Goal: Transaction & Acquisition: Purchase product/service

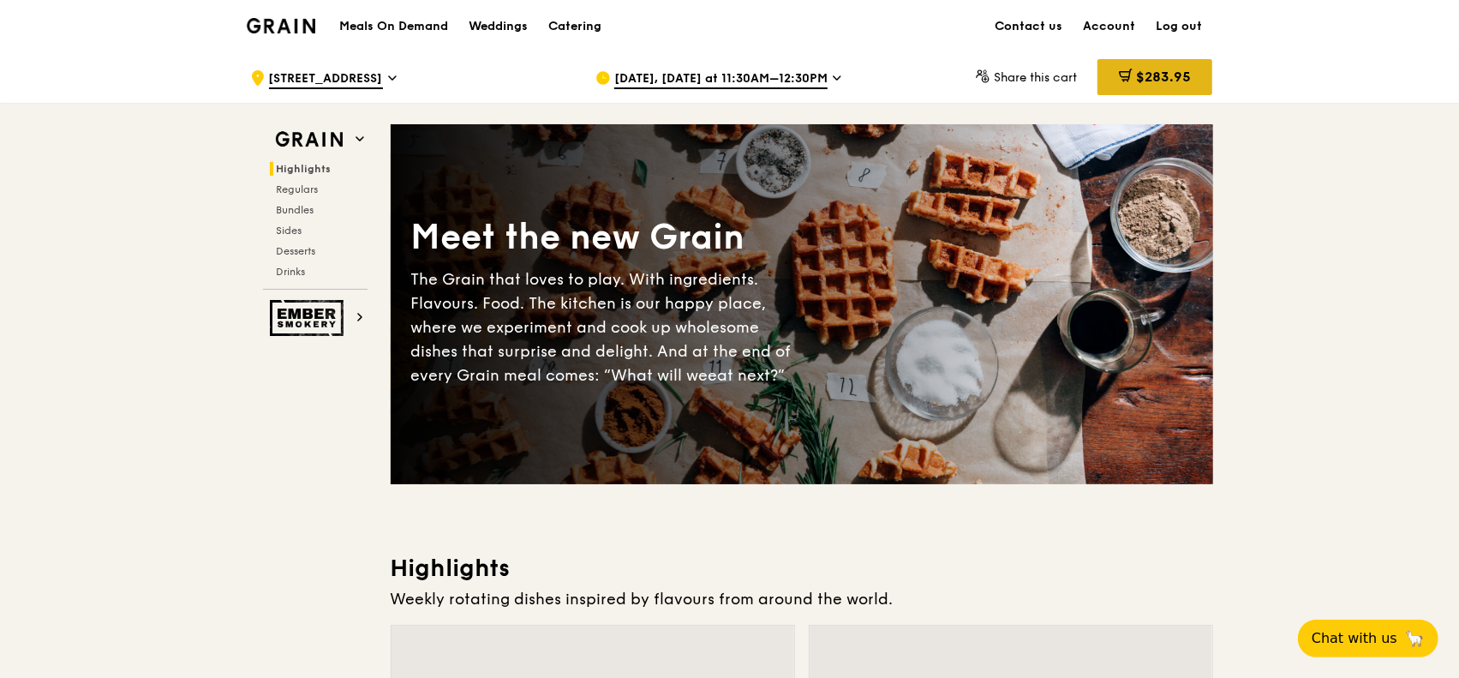
click at [1162, 77] on span "$283.95" at bounding box center [1163, 77] width 55 height 16
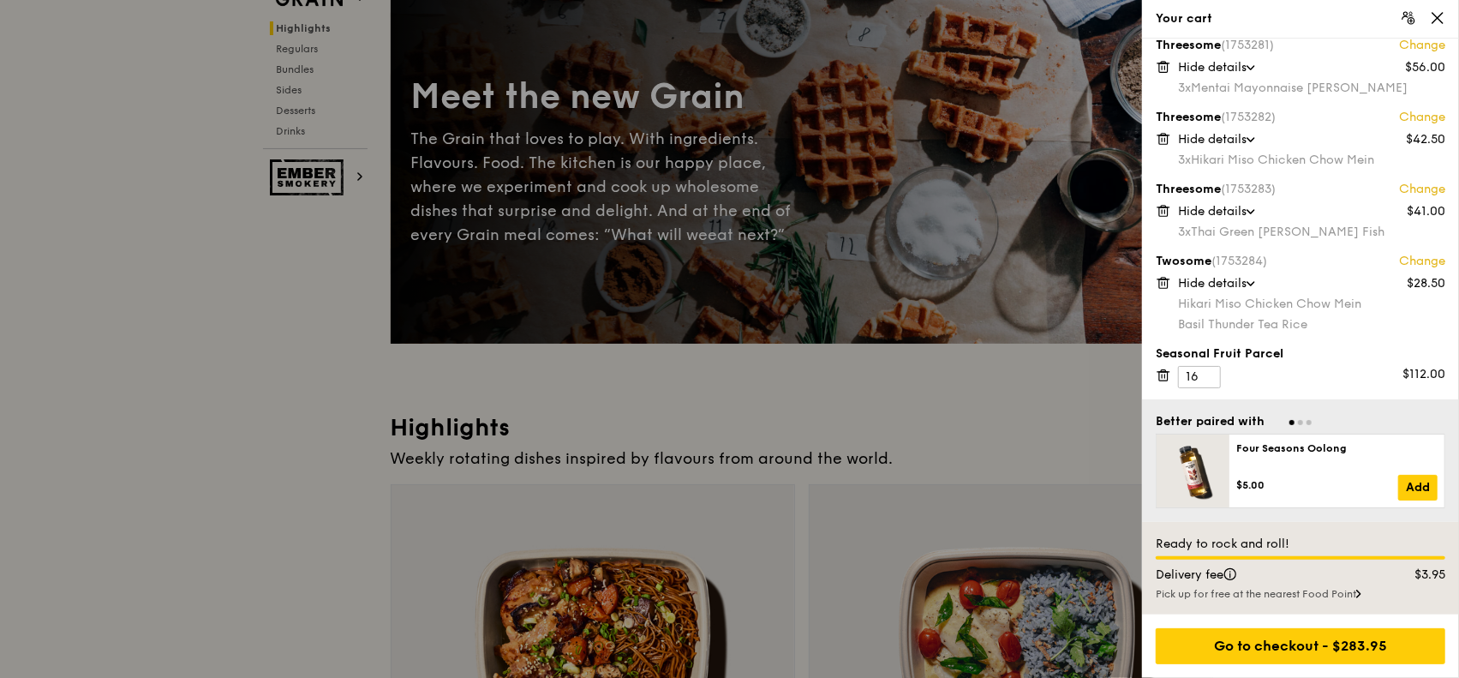
scroll to position [343, 0]
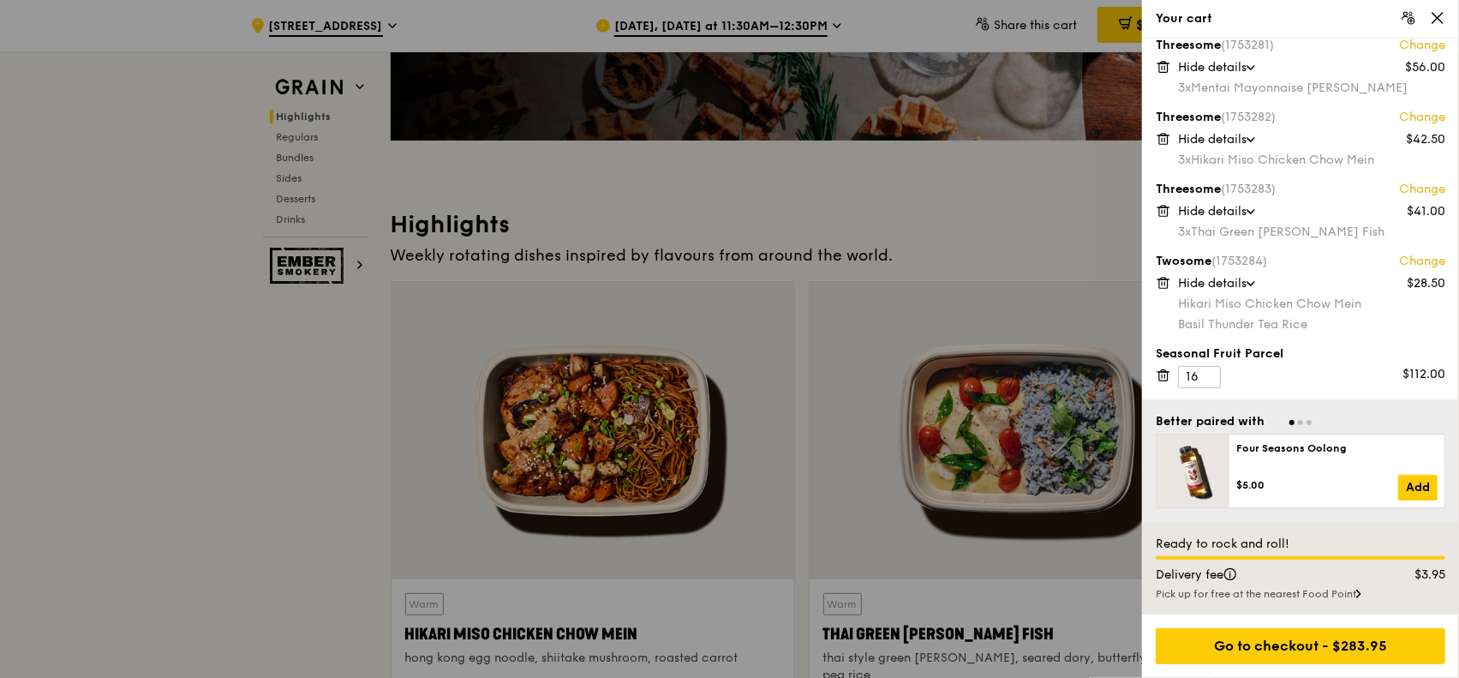
drag, startPoint x: 235, startPoint y: 427, endPoint x: 252, endPoint y: 422, distance: 17.9
click at [245, 422] on div at bounding box center [729, 339] width 1459 height 678
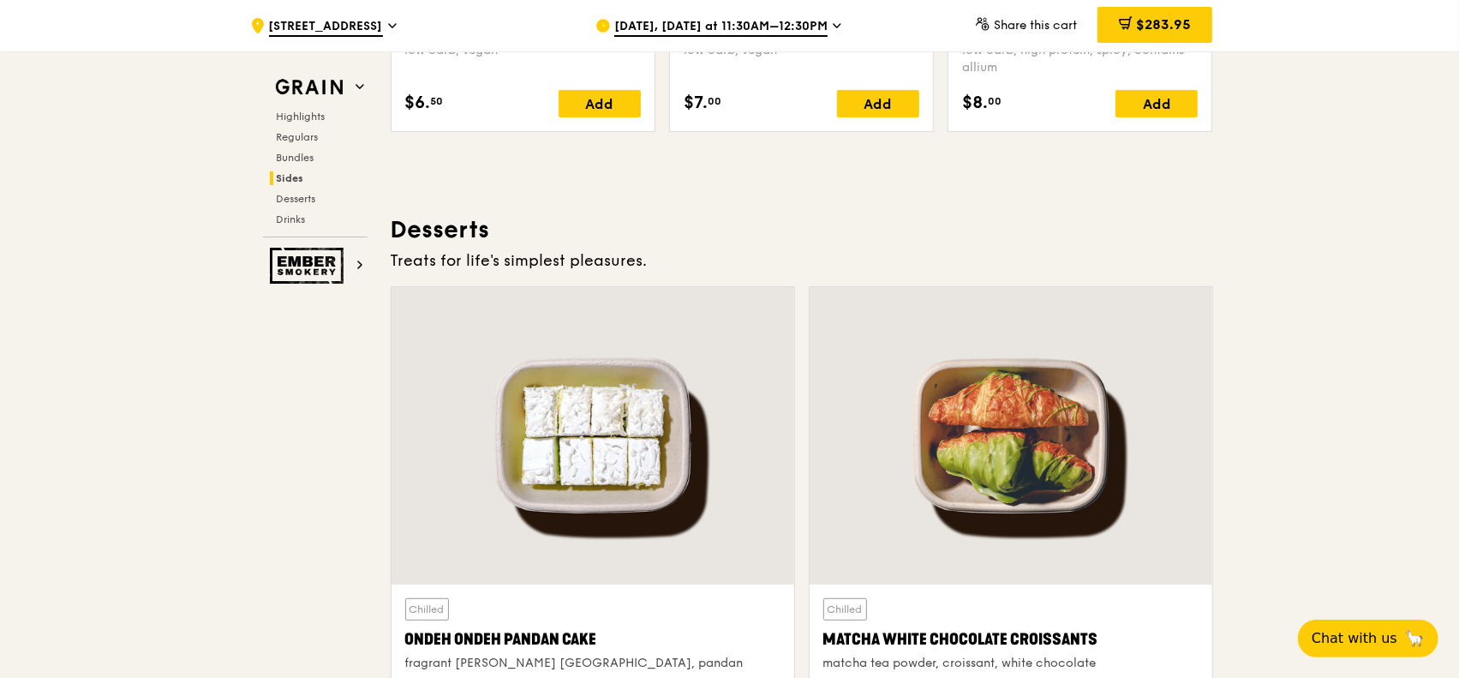
scroll to position [4463, 0]
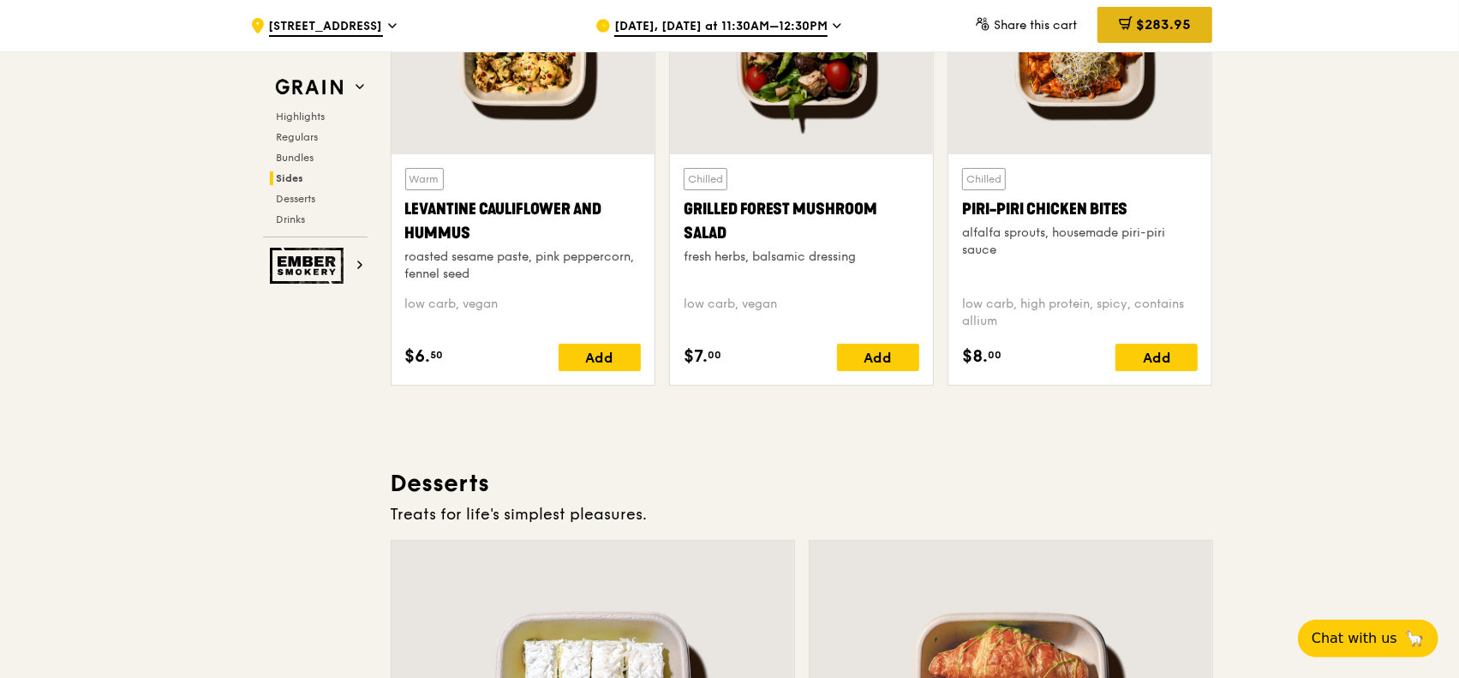
click at [1174, 32] on span "$283.95" at bounding box center [1163, 24] width 55 height 16
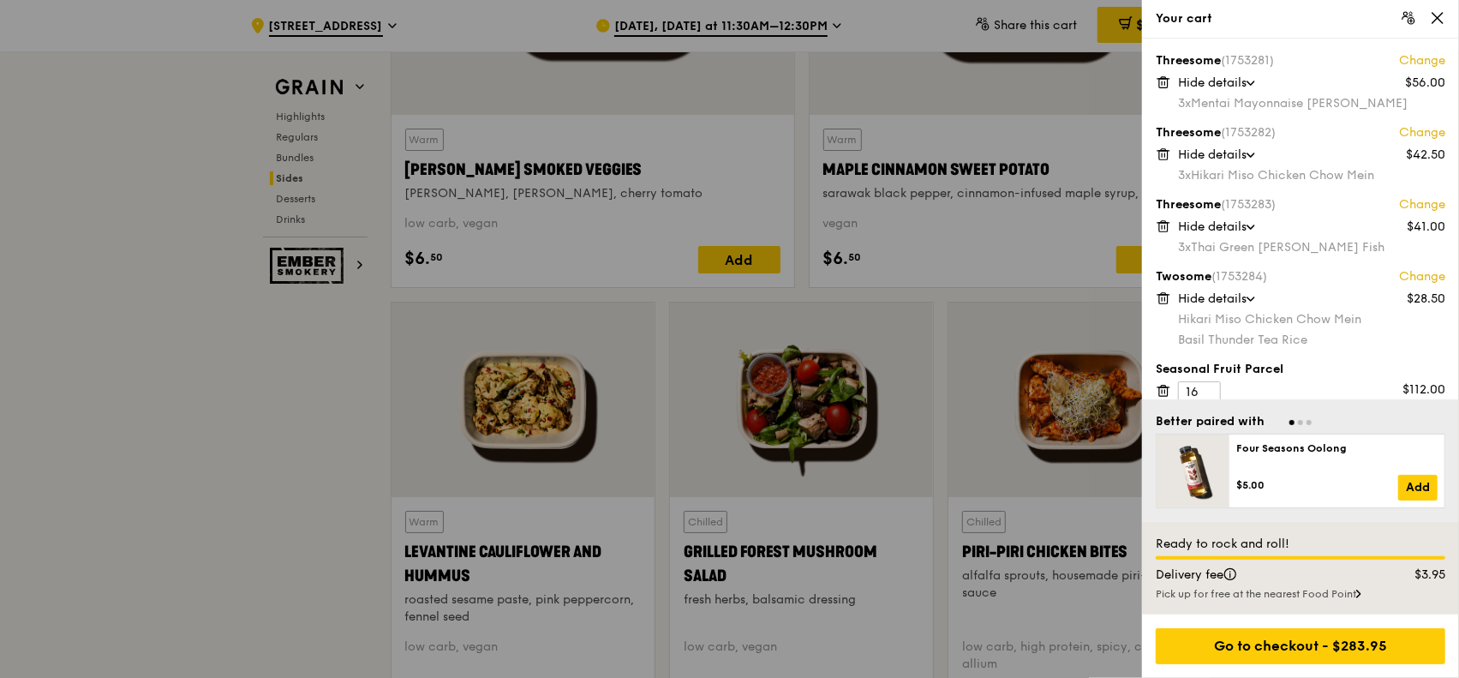
scroll to position [4292, 0]
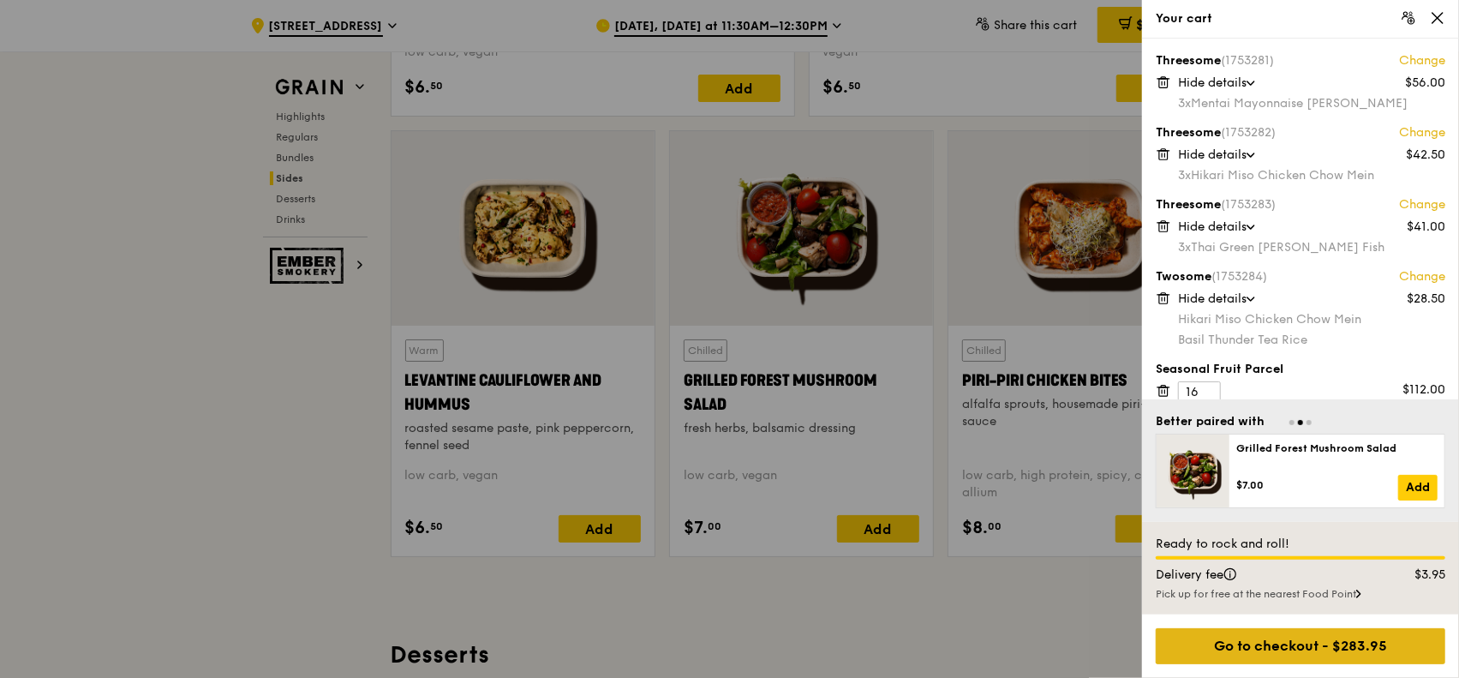
click at [1351, 650] on div "Go to checkout - $283.95" at bounding box center [1301, 646] width 290 height 36
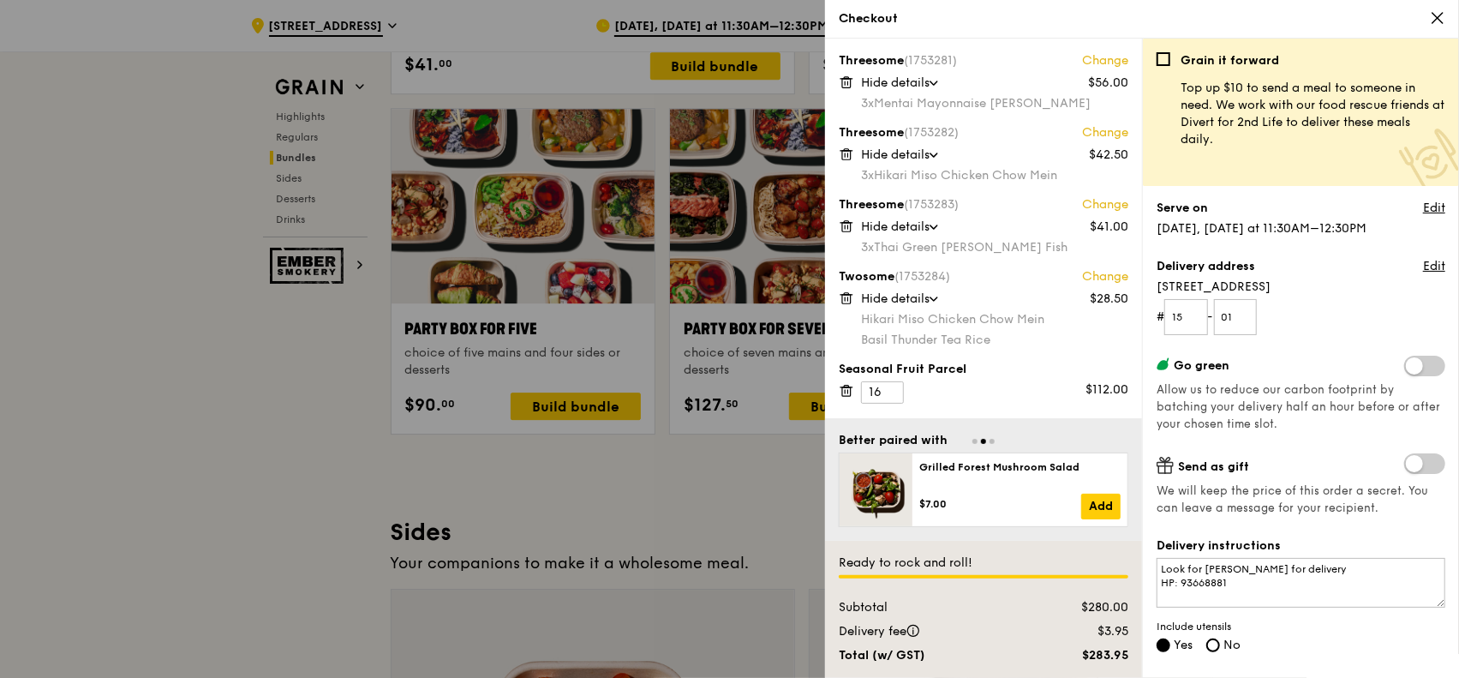
scroll to position [3264, 0]
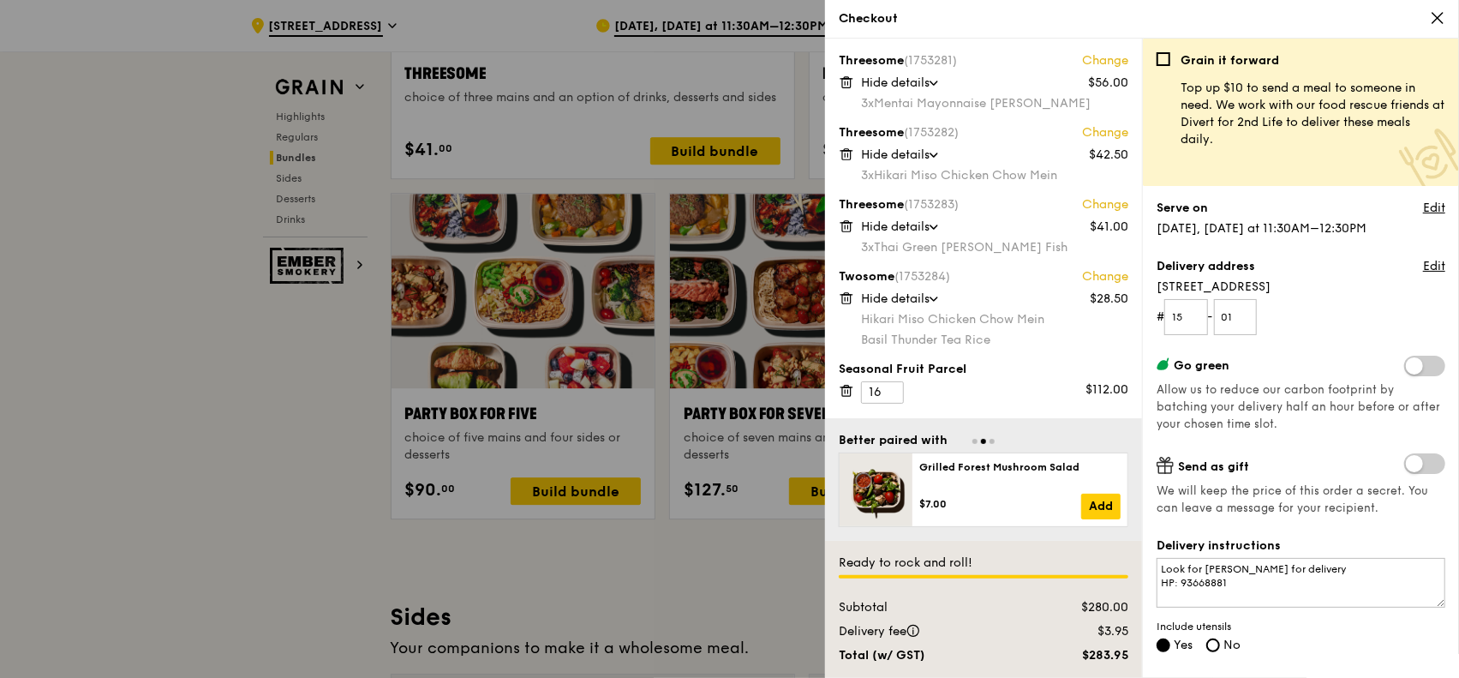
drag, startPoint x: 1443, startPoint y: 18, endPoint x: 1431, endPoint y: 35, distance: 20.9
click at [1442, 18] on icon at bounding box center [1437, 17] width 15 height 15
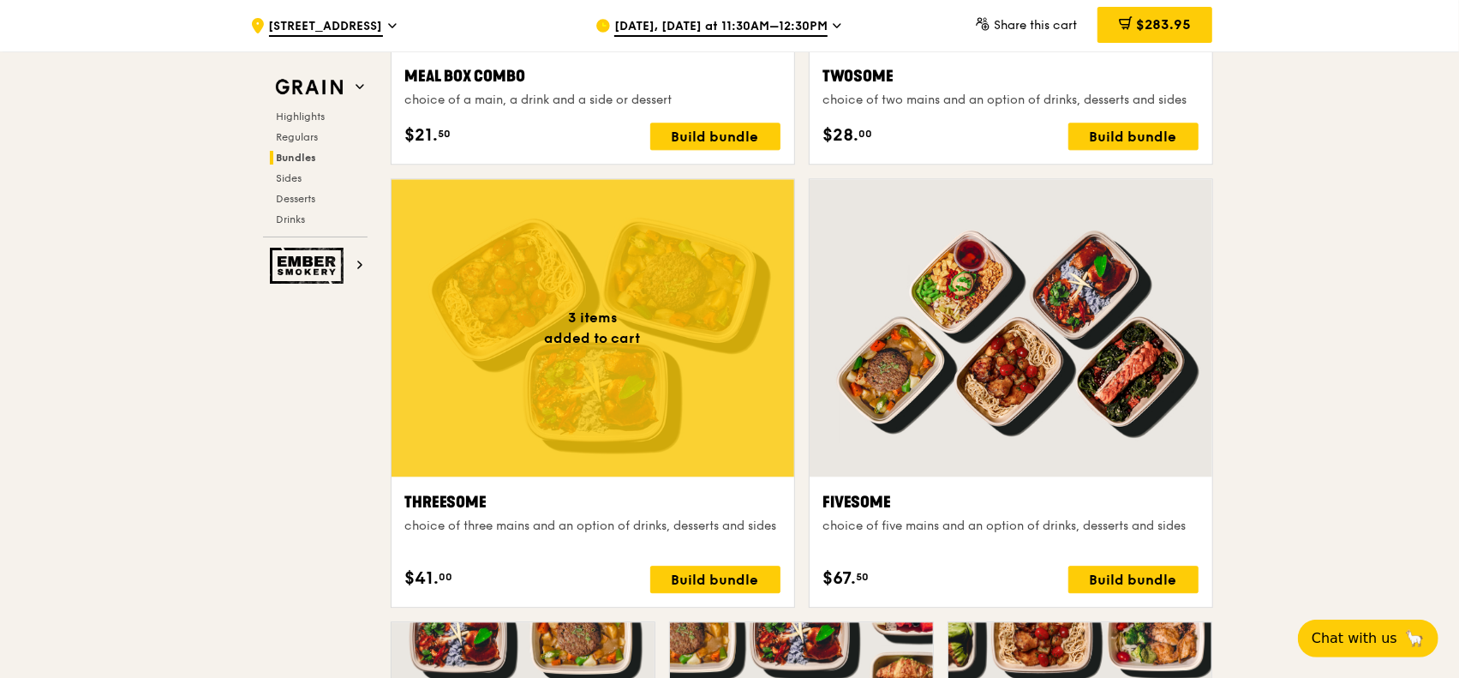
scroll to position [2835, 0]
click at [840, 24] on icon at bounding box center [836, 25] width 7 height 3
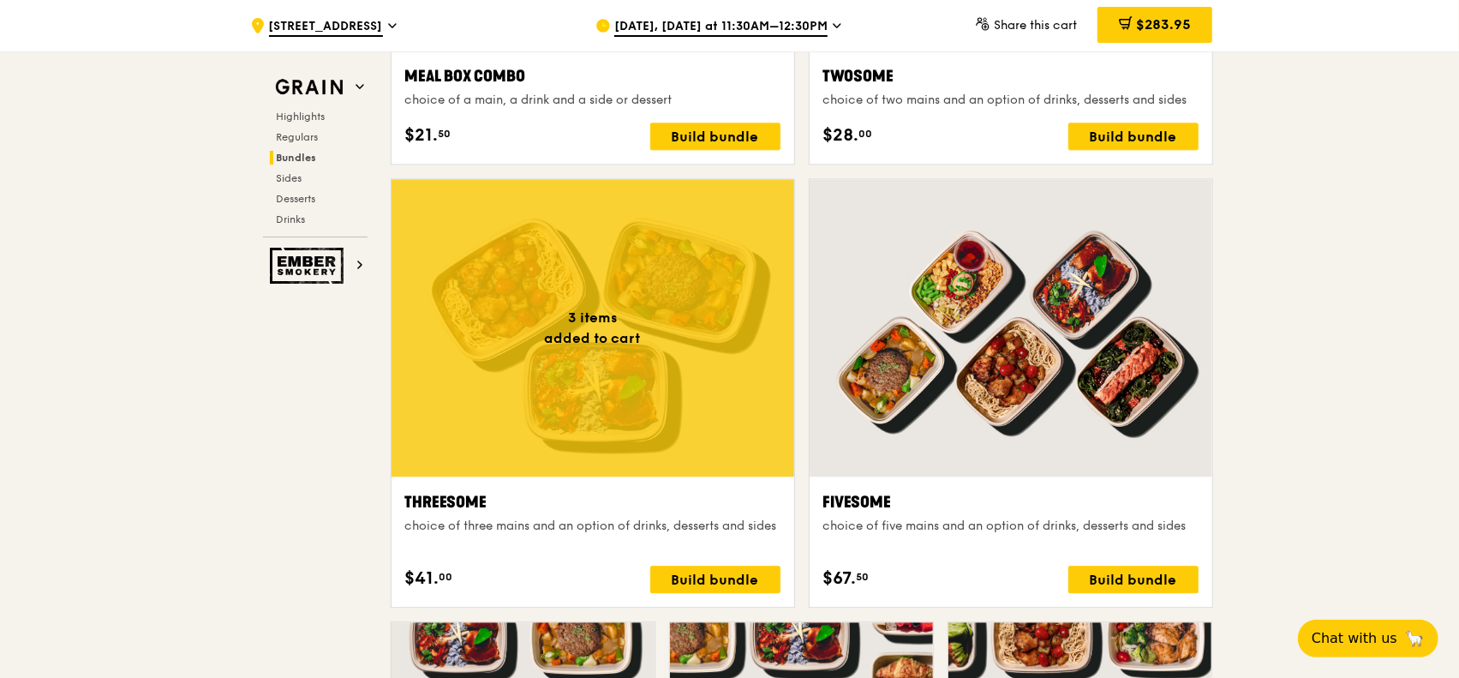
drag, startPoint x: 1155, startPoint y: 29, endPoint x: 1299, endPoint y: 69, distance: 150.3
click at [1160, 21] on span "$283.95" at bounding box center [1163, 24] width 55 height 16
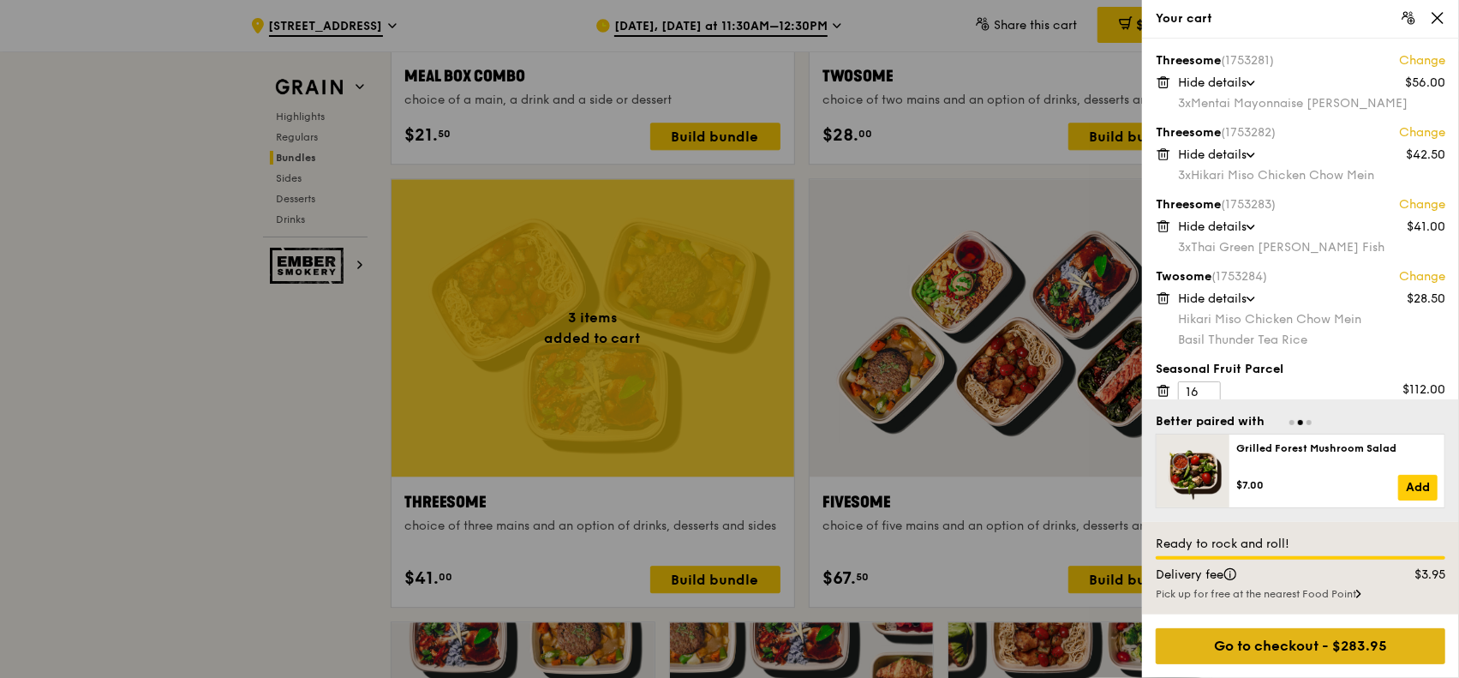
click at [1340, 643] on div "Go to checkout - $283.95" at bounding box center [1301, 646] width 290 height 36
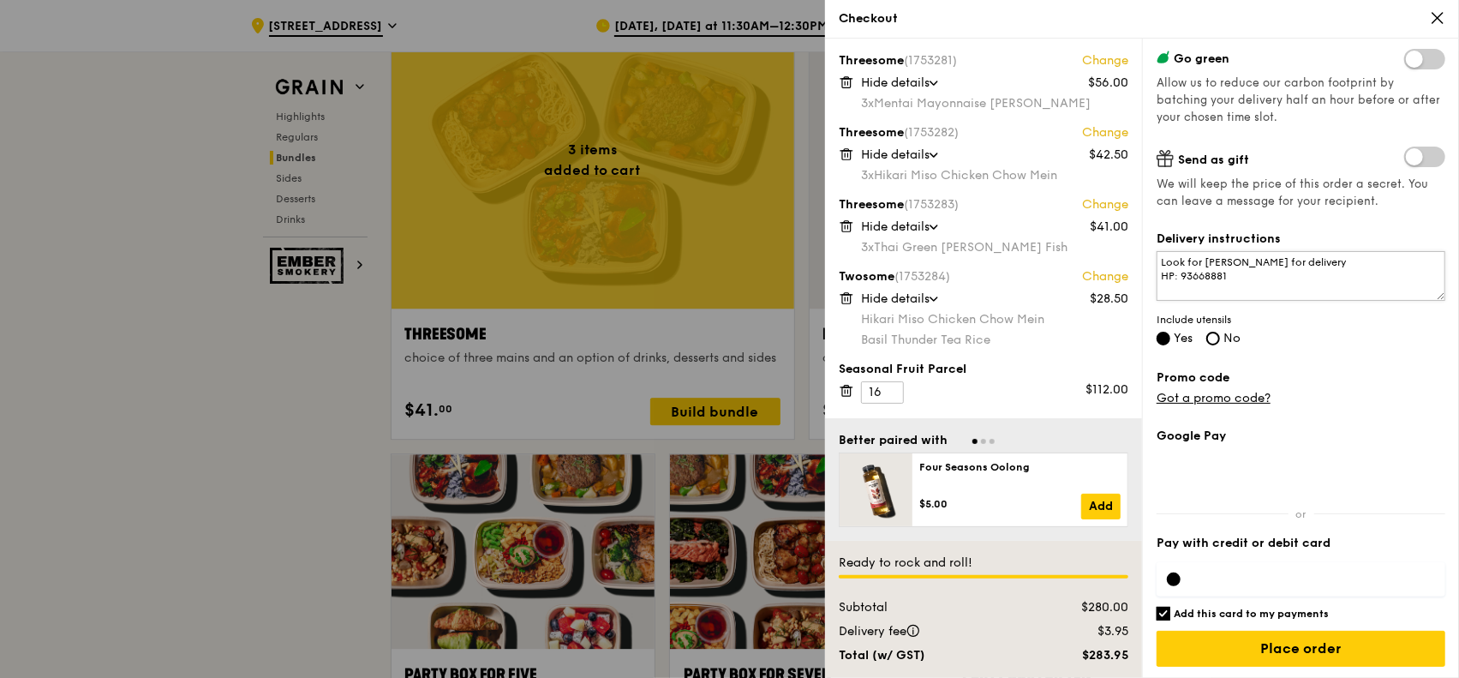
scroll to position [3007, 0]
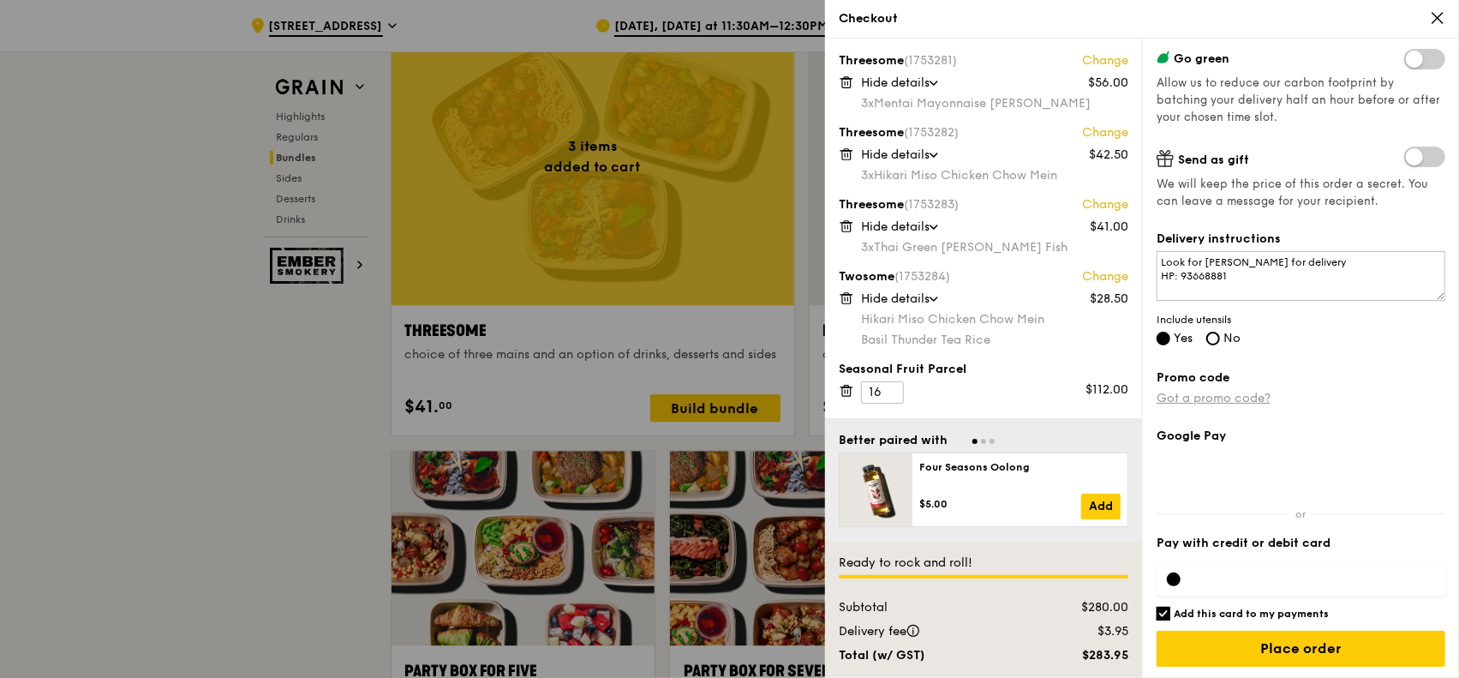
click at [1253, 395] on link "Got a promo code?" at bounding box center [1213, 398] width 114 height 15
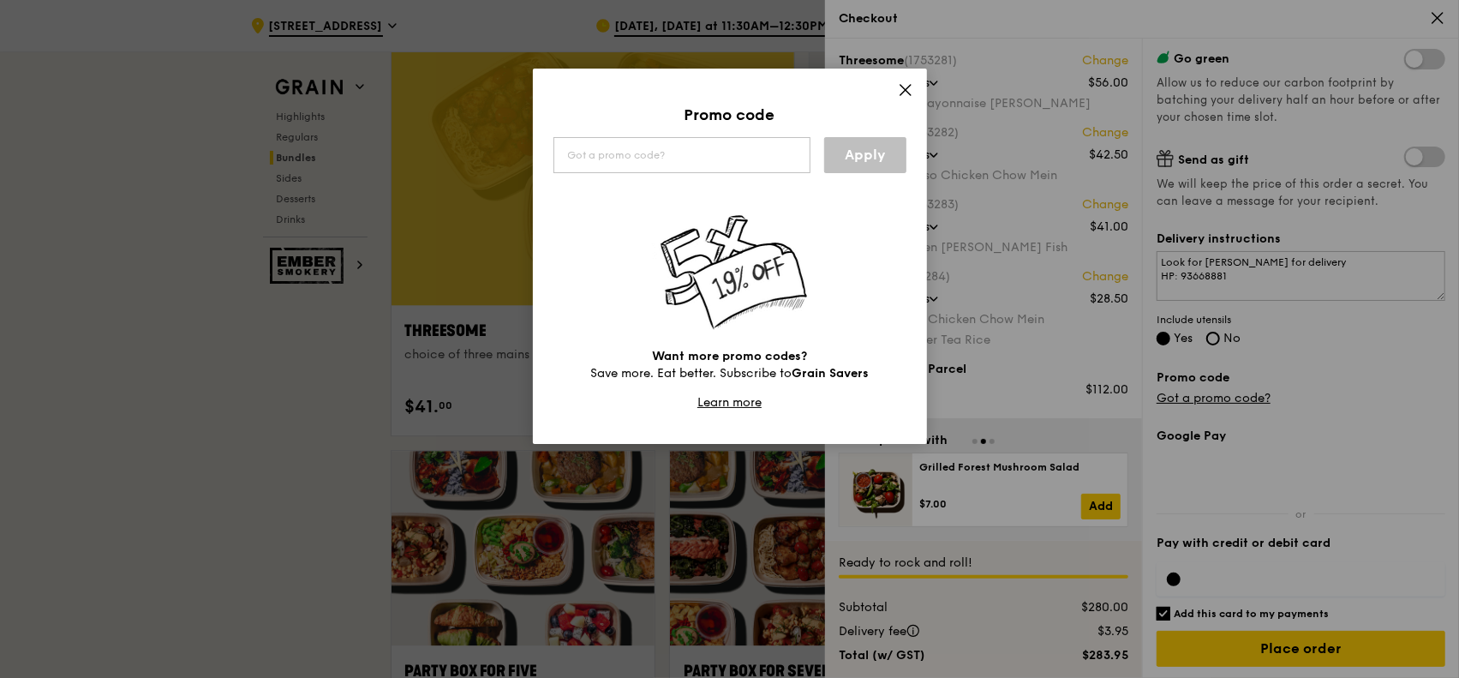
click at [904, 87] on icon at bounding box center [905, 89] width 15 height 15
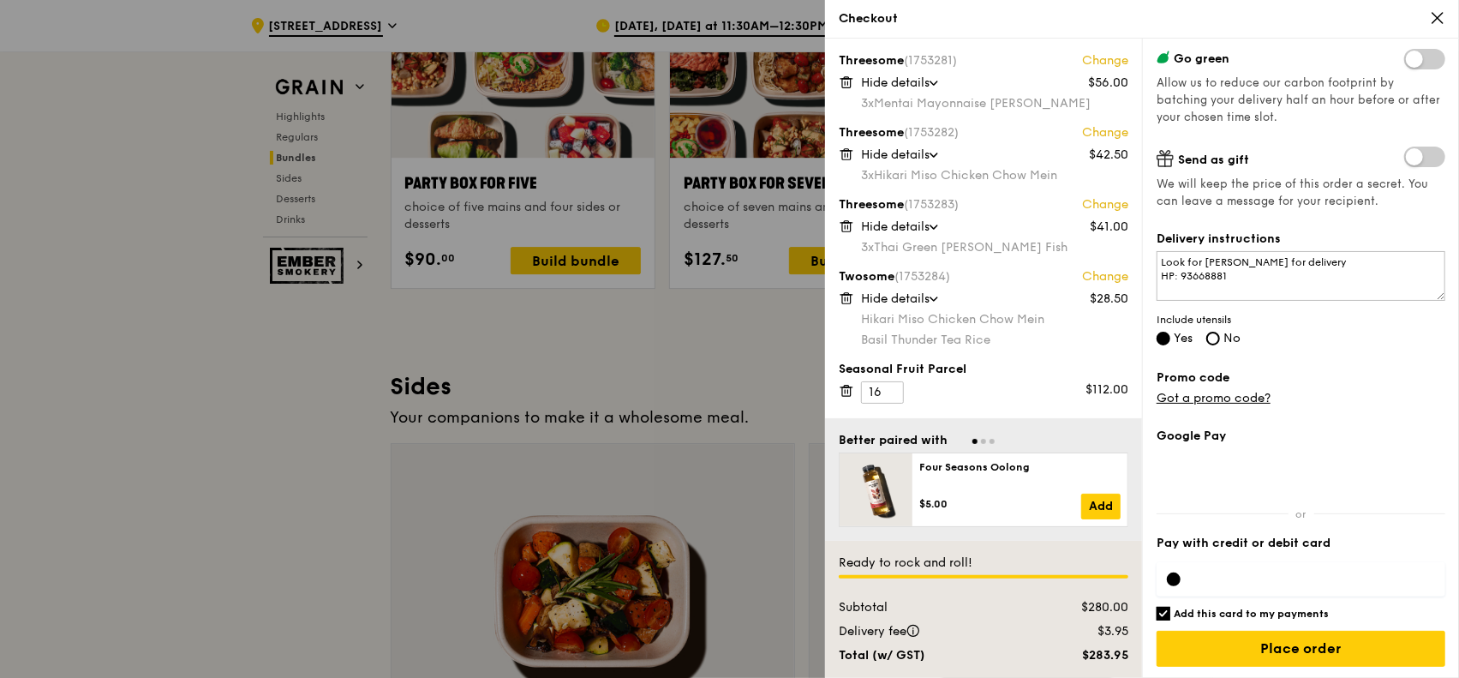
scroll to position [3521, 0]
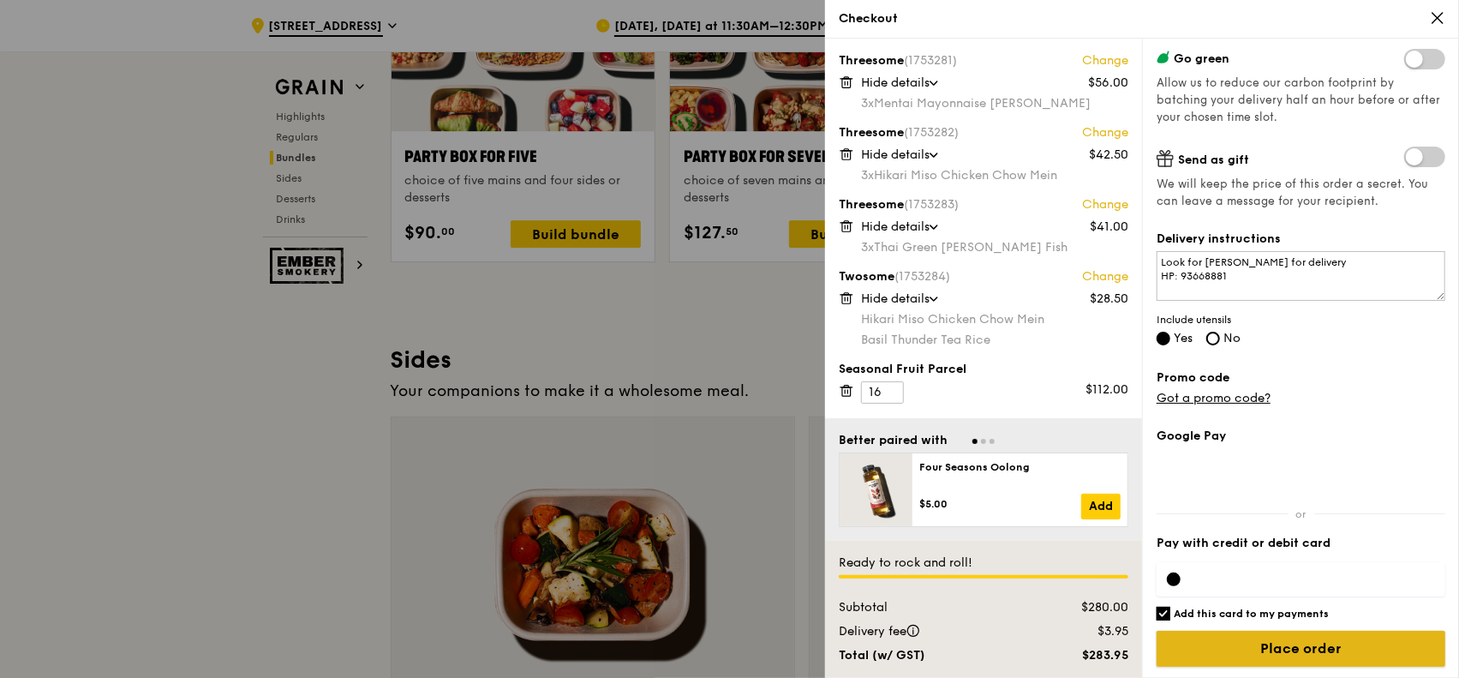
click at [1321, 654] on input "Place order" at bounding box center [1300, 648] width 289 height 36
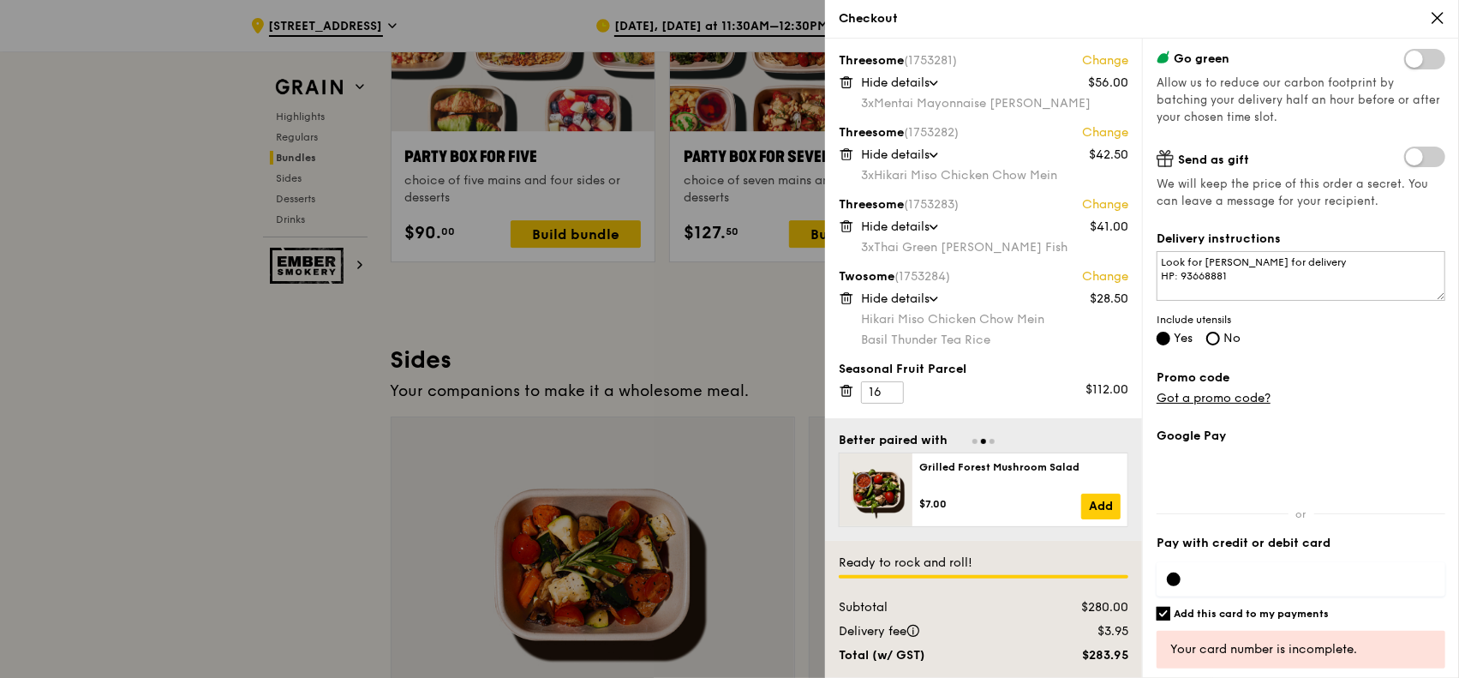
click at [1256, 584] on div at bounding box center [1300, 579] width 289 height 34
click at [1241, 588] on div at bounding box center [1300, 579] width 289 height 34
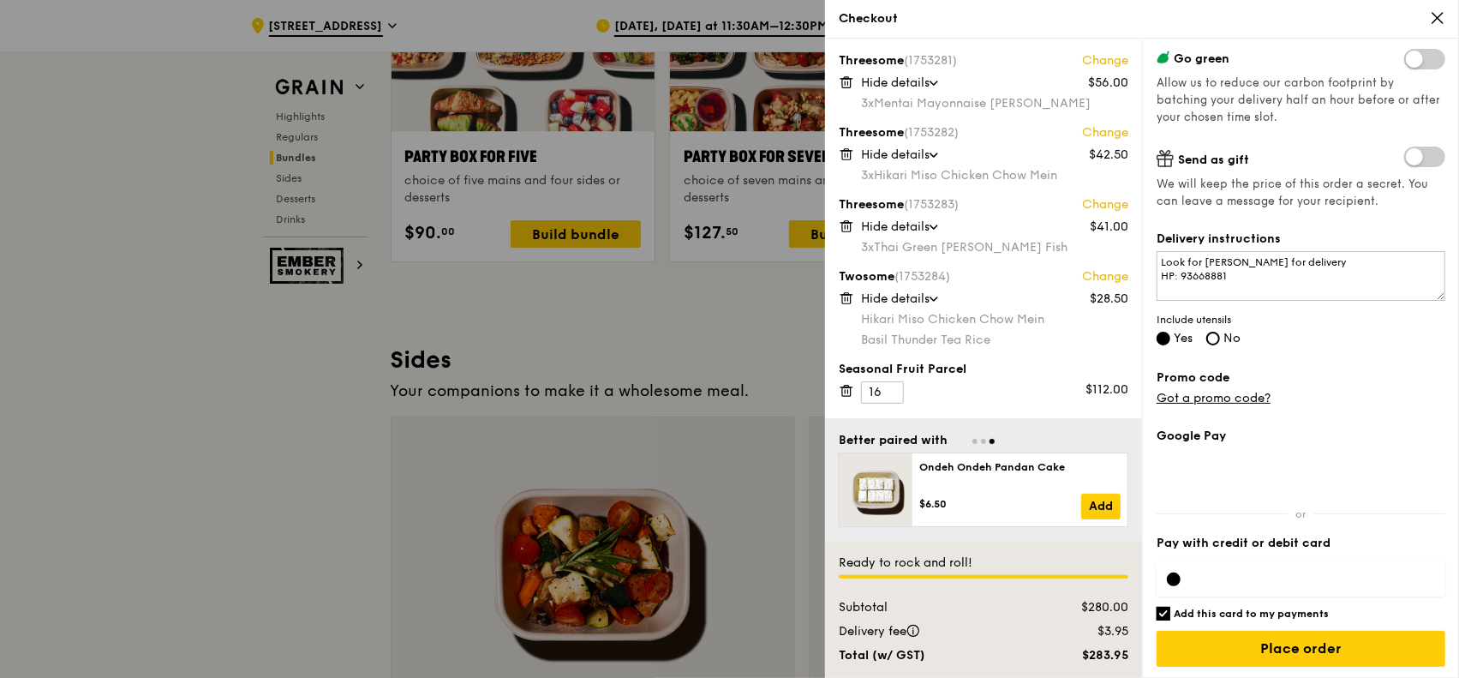
click at [1395, 421] on div "Grain it forward Top up $10 to send a meal to someone in need. We work with our…" at bounding box center [1300, 358] width 317 height 639
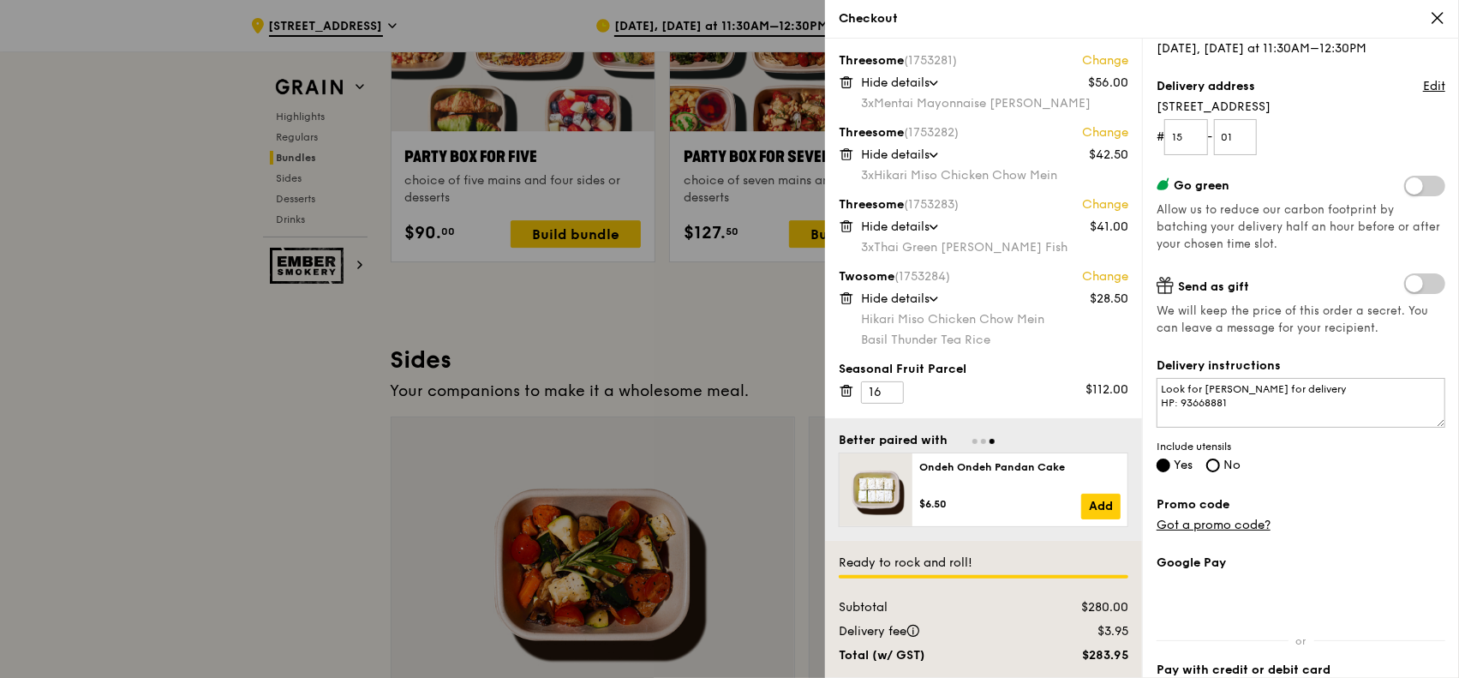
scroll to position [307, 0]
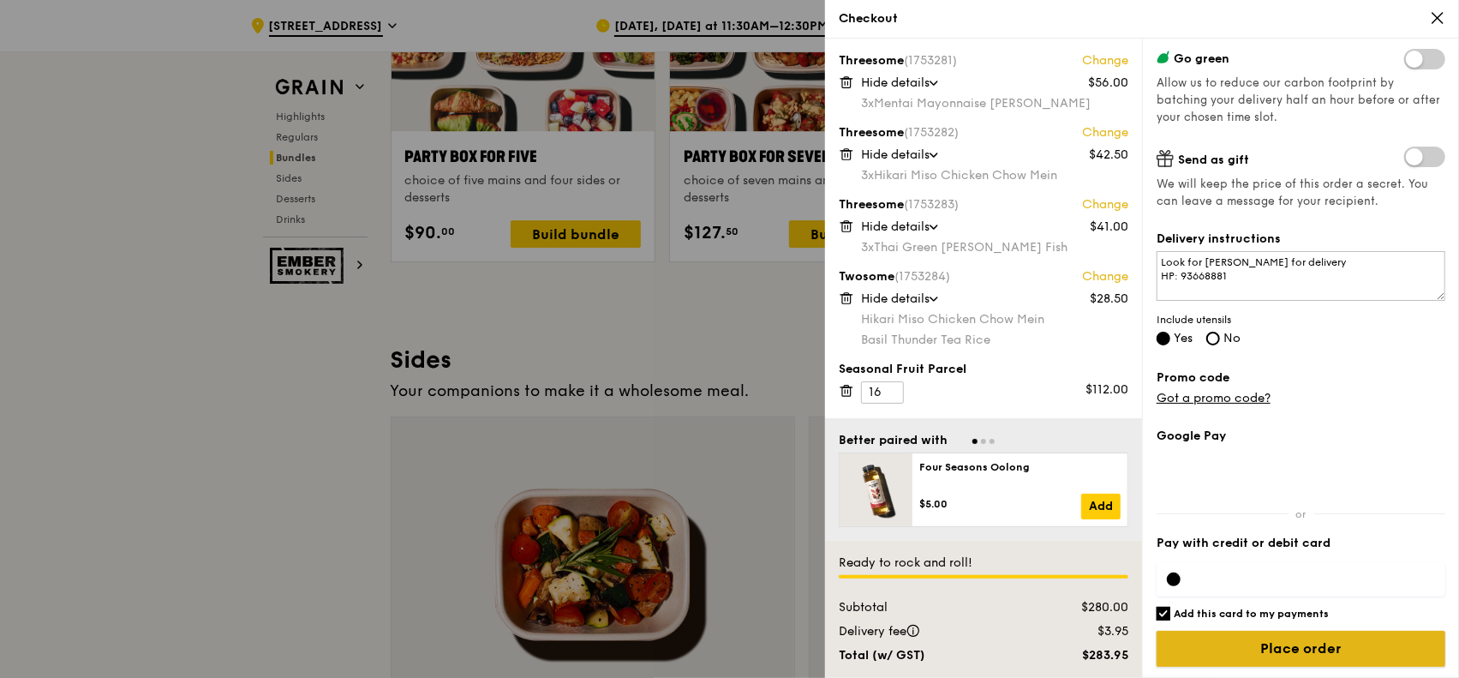
click at [1326, 652] on input "Place order" at bounding box center [1300, 648] width 289 height 36
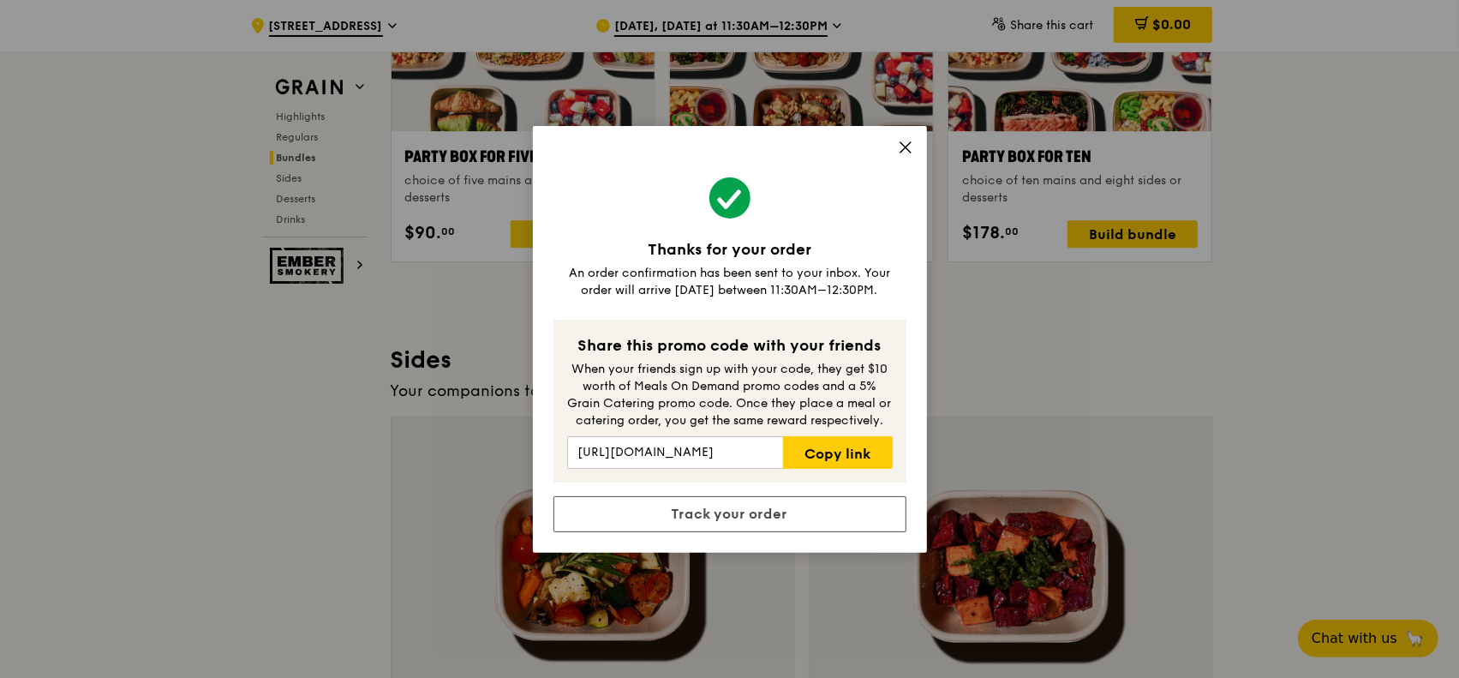
scroll to position [3606, 0]
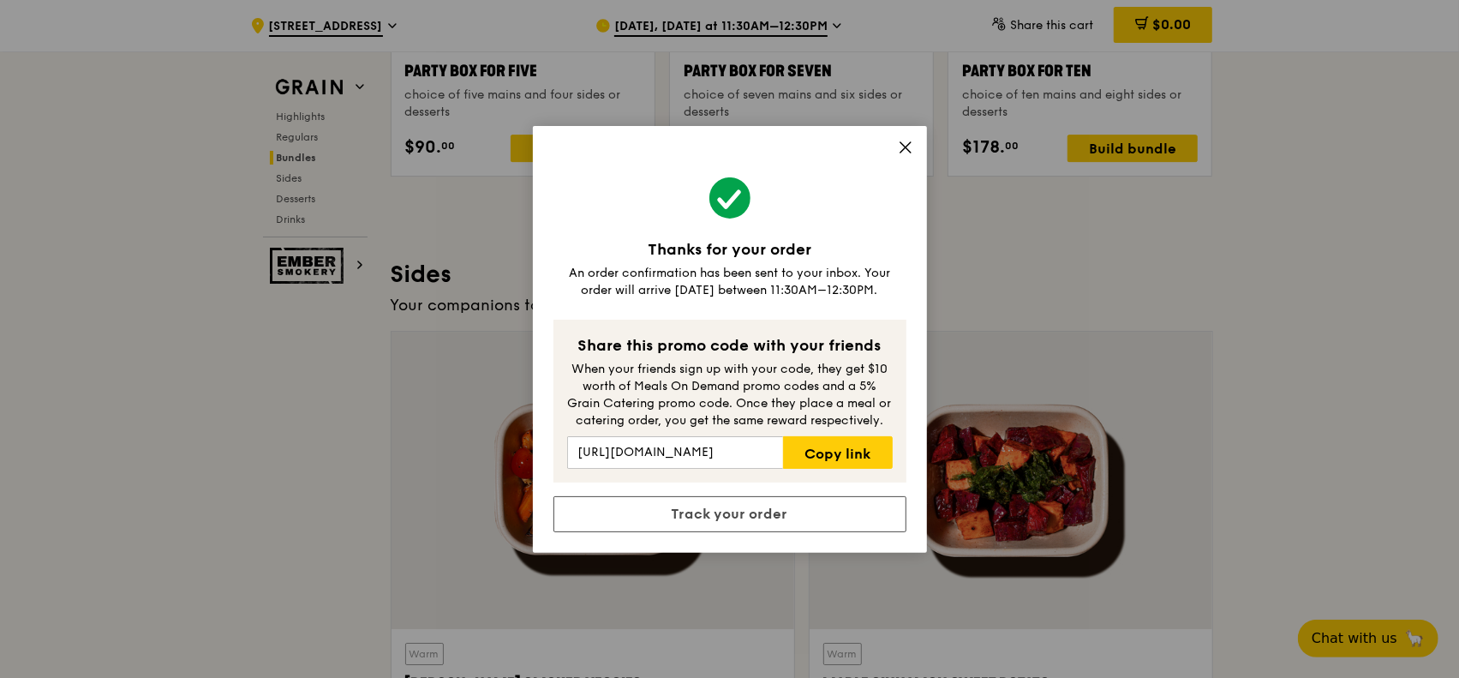
click at [906, 148] on icon at bounding box center [905, 147] width 10 height 10
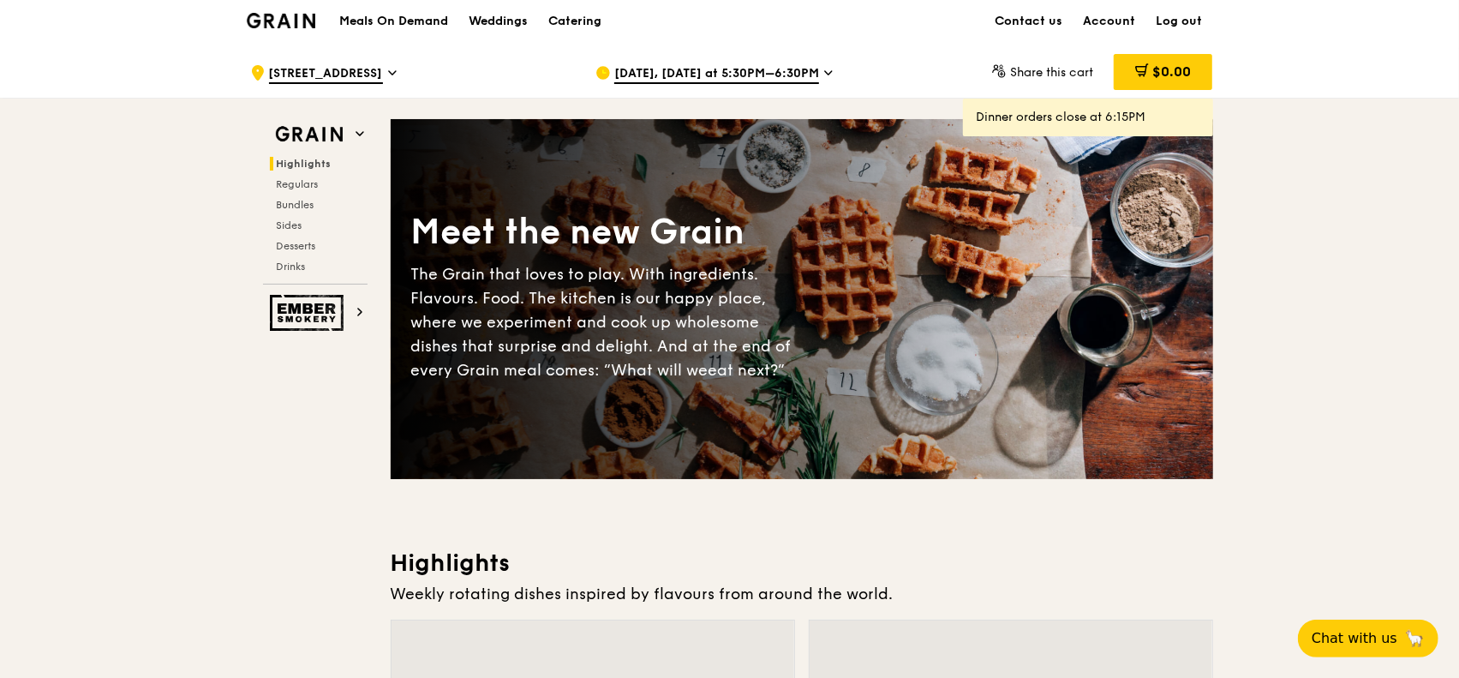
scroll to position [0, 0]
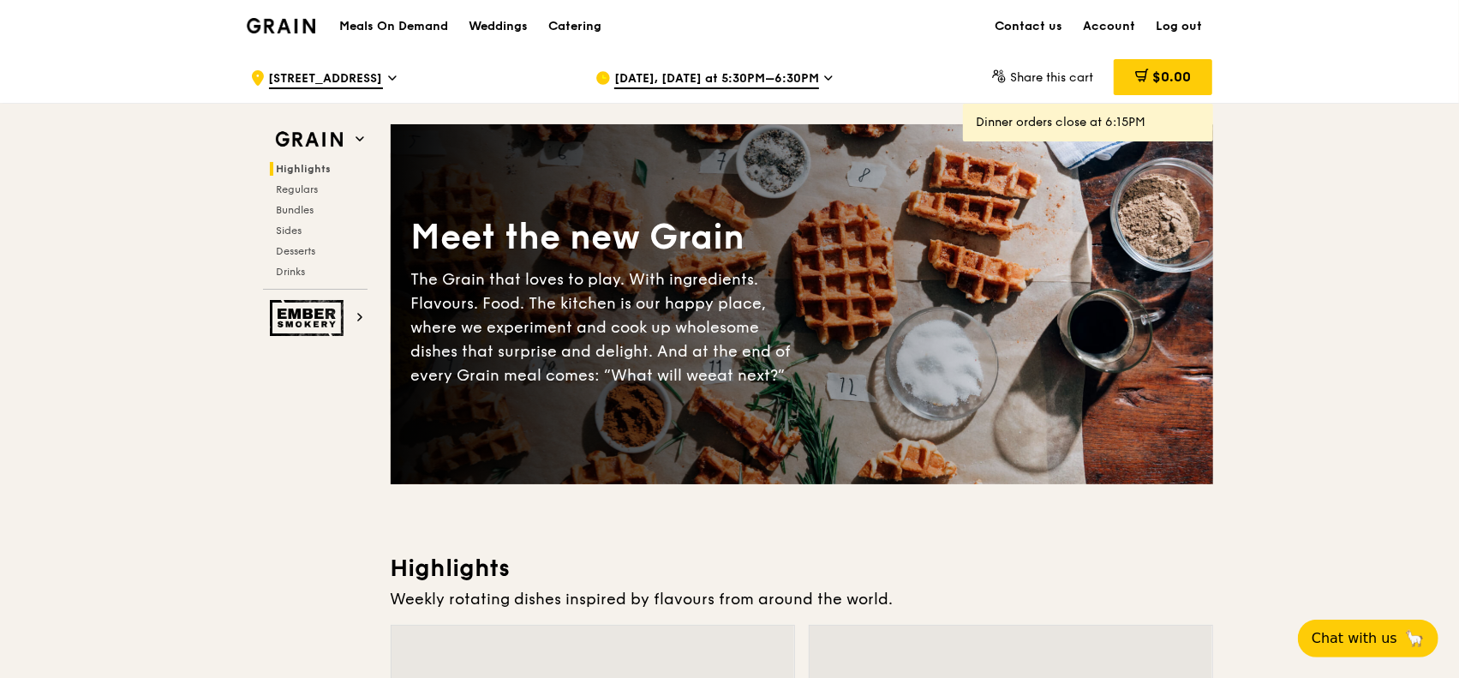
click at [291, 25] on img at bounding box center [281, 25] width 69 height 15
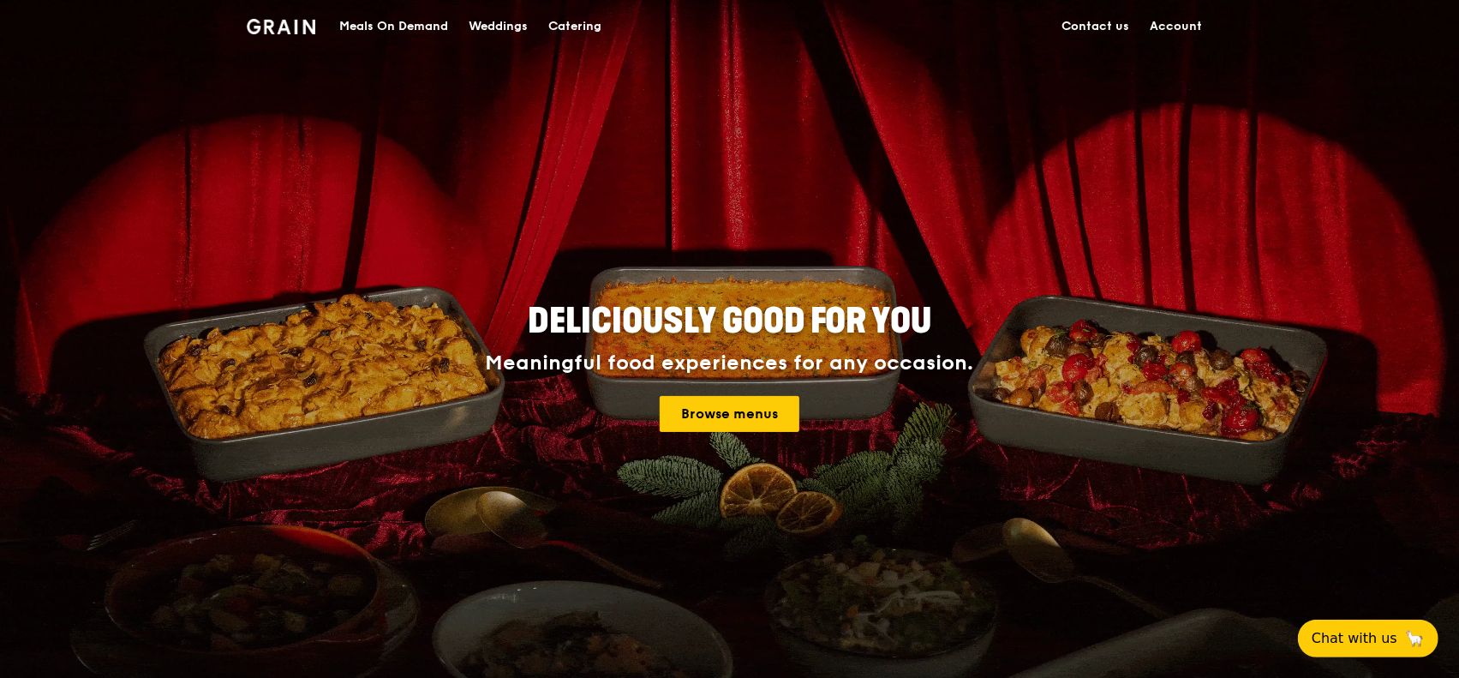
click at [1183, 26] on link "Account" at bounding box center [1176, 26] width 73 height 51
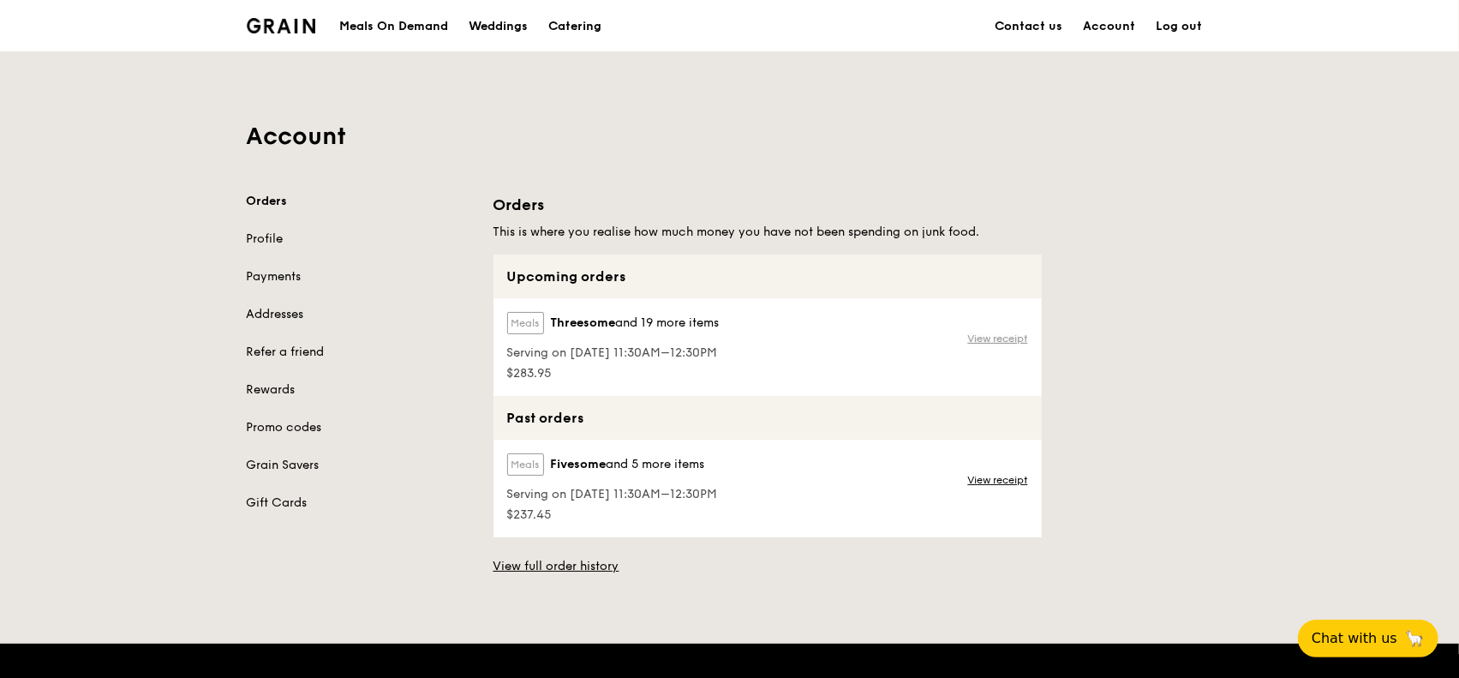
click at [1001, 338] on link "View receipt" at bounding box center [998, 339] width 60 height 14
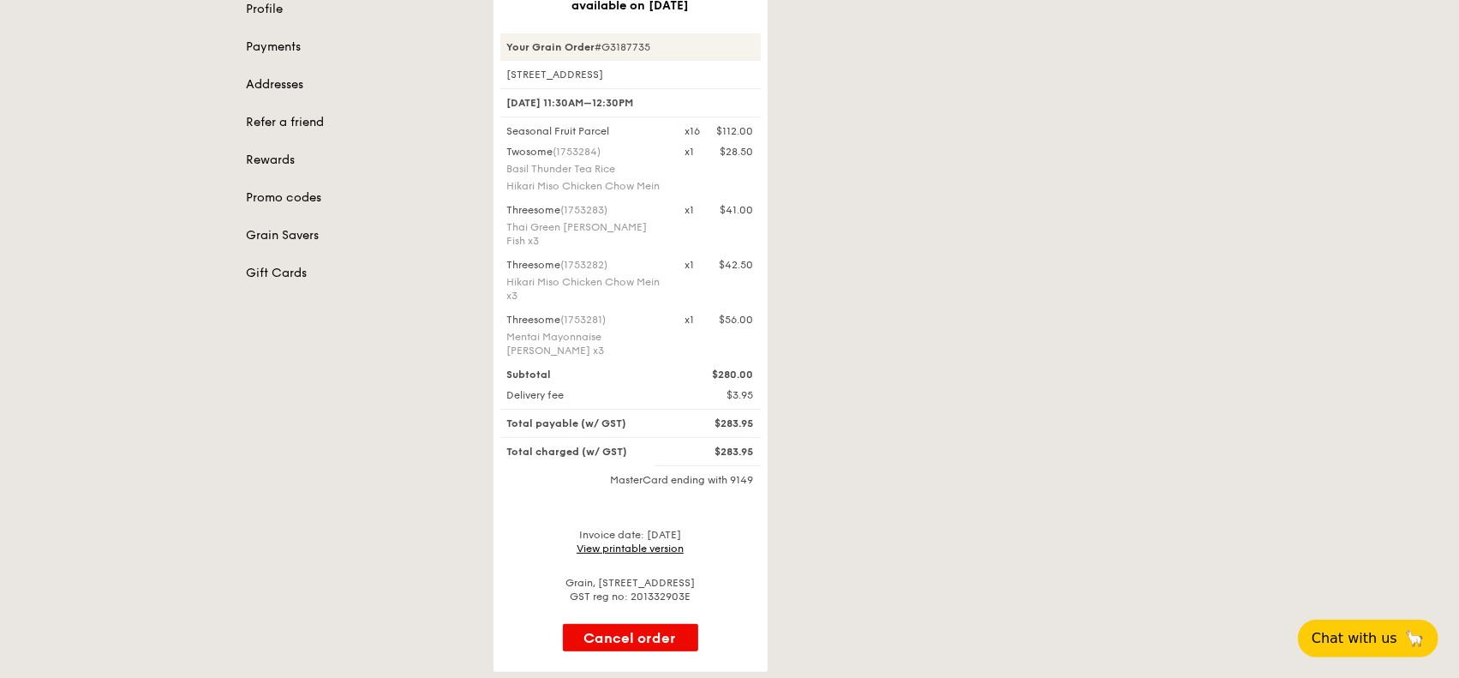
scroll to position [171, 0]
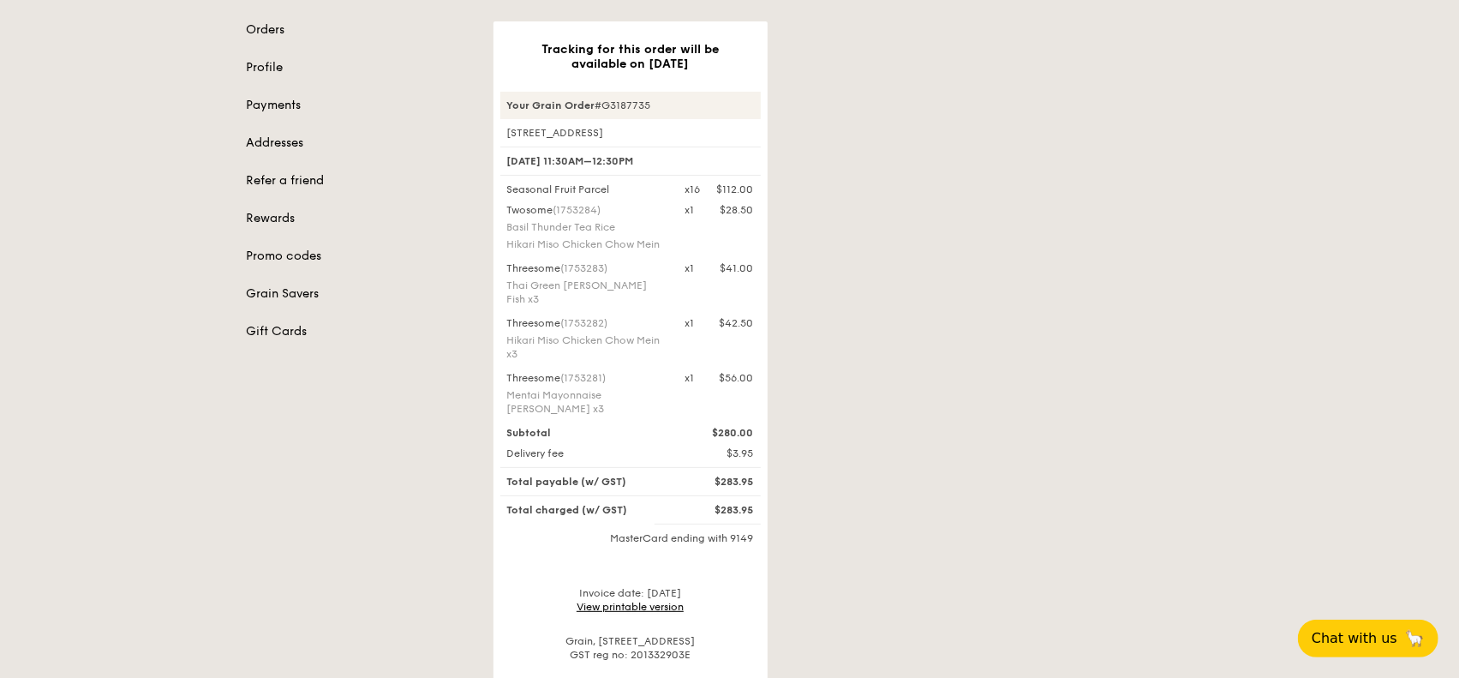
click at [667, 600] on link "View printable version" at bounding box center [630, 606] width 107 height 12
